Goal: Task Accomplishment & Management: Manage account settings

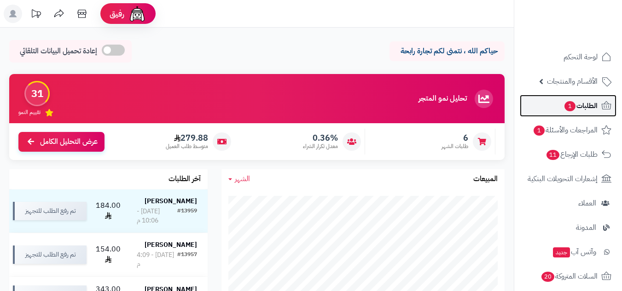
click at [583, 105] on span "الطلبات 1" at bounding box center [581, 105] width 34 height 13
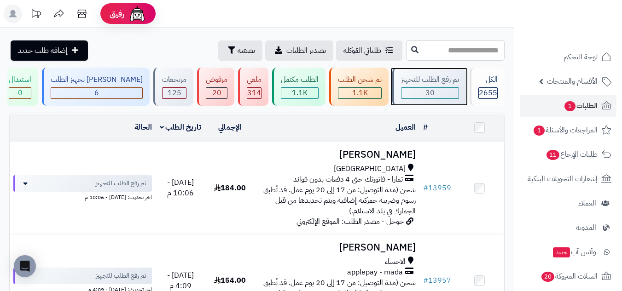
click at [437, 90] on div "30" at bounding box center [430, 93] width 57 height 11
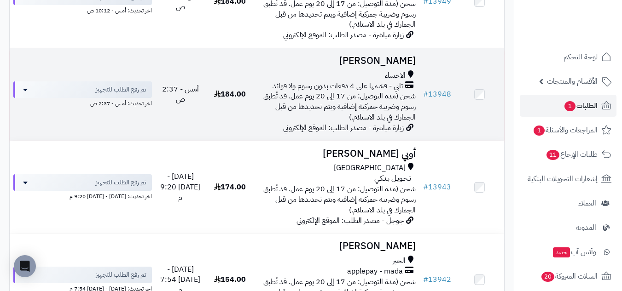
scroll to position [614, 0]
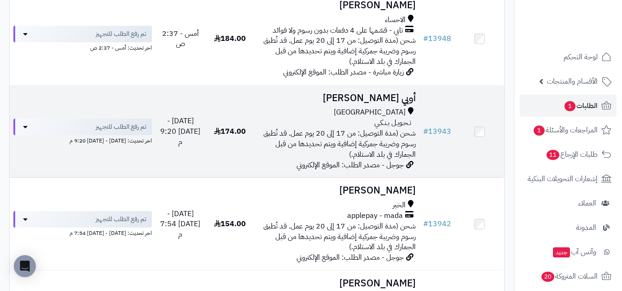
click at [225, 155] on td "174.00" at bounding box center [229, 132] width 49 height 93
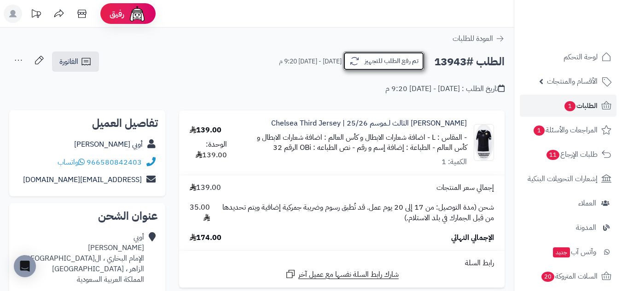
click at [405, 68] on button "تم رفع الطلب للتجهيز" at bounding box center [384, 61] width 82 height 19
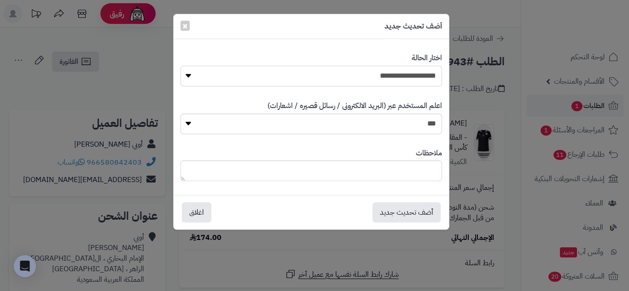
click at [412, 76] on select "**********" at bounding box center [312, 76] width 262 height 21
select select "*"
click at [184, 66] on select "**********" at bounding box center [312, 76] width 262 height 21
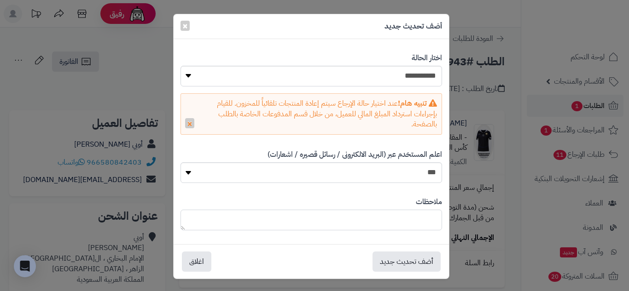
click at [433, 227] on textarea at bounding box center [312, 220] width 262 height 21
type textarea "*"
type textarea "**********"
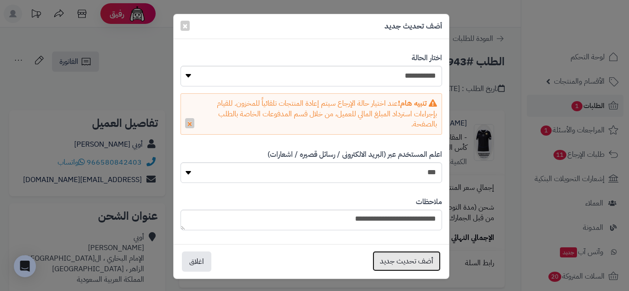
click at [424, 258] on button "أضف تحديث جديد" at bounding box center [407, 261] width 68 height 20
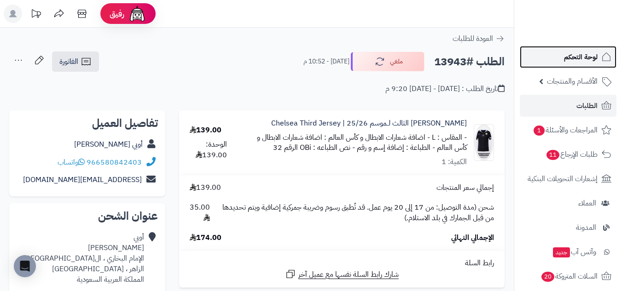
click at [593, 62] on span "لوحة التحكم" at bounding box center [581, 57] width 34 height 13
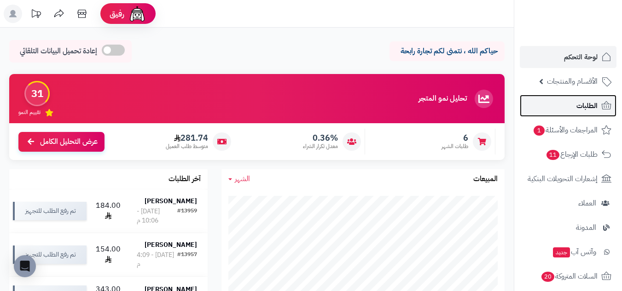
click at [594, 103] on span "الطلبات" at bounding box center [586, 105] width 21 height 13
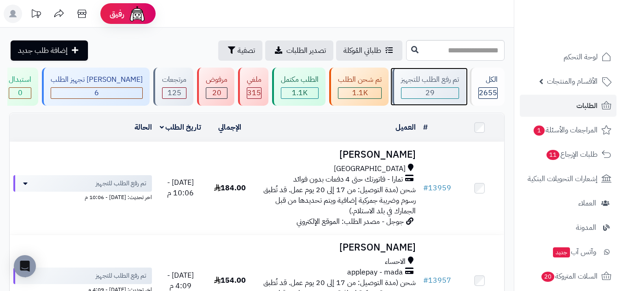
click at [425, 93] on span "29" at bounding box center [429, 92] width 9 height 11
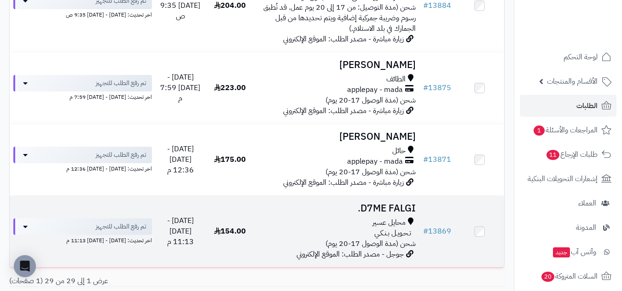
scroll to position [2570, 0]
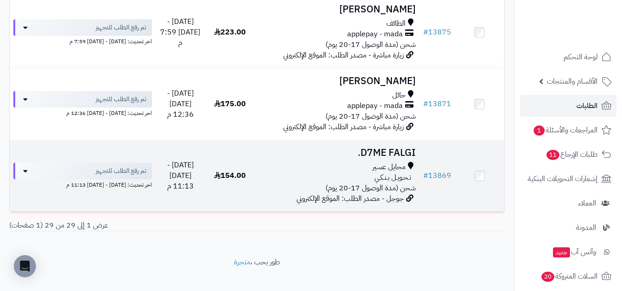
click at [330, 162] on div "محايل عسير" at bounding box center [336, 167] width 157 height 11
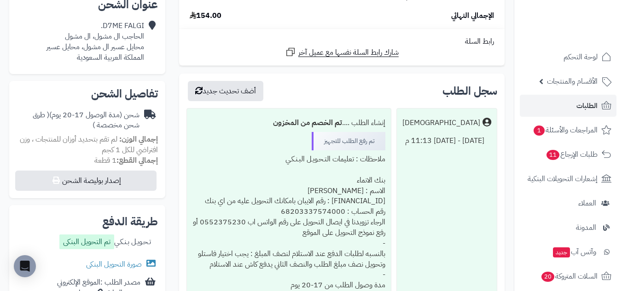
scroll to position [230, 0]
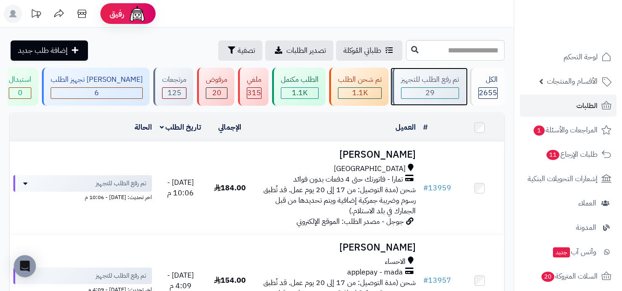
click at [425, 94] on span "29" at bounding box center [429, 92] width 9 height 11
click at [446, 95] on div "29" at bounding box center [430, 93] width 57 height 11
click at [436, 88] on div "29" at bounding box center [430, 93] width 57 height 11
click at [356, 122] on td "العميل الاجراءات تحديث حالة الطلبات تحضير الطلبات إصدار بوليصة الشحنة للطلب طبا…" at bounding box center [337, 128] width 165 height 28
